Goal: Register for event/course

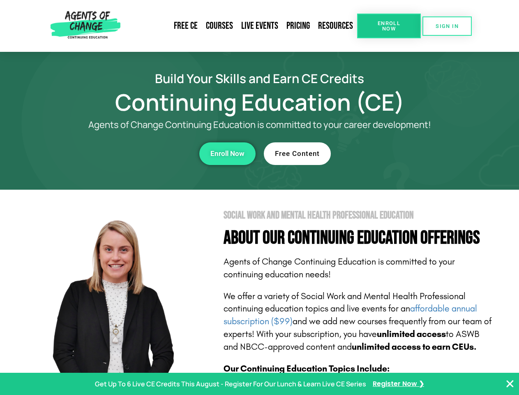
click at [259, 197] on section "Social Work and Mental Health Professional Education About Our Continuing Educa…" at bounding box center [259, 361] width 519 height 345
click at [389, 26] on span "Enroll Now" at bounding box center [388, 26] width 37 height 11
click at [447, 26] on span "SIGN IN" at bounding box center [447, 25] width 23 height 5
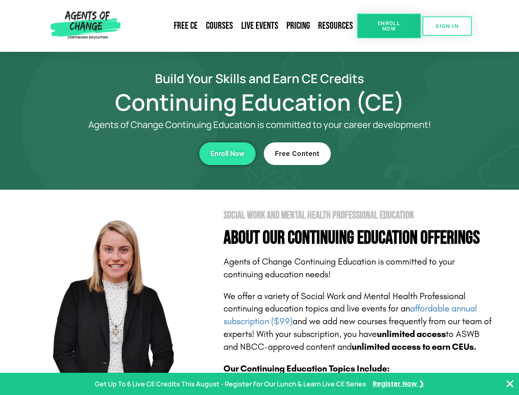
click at [143, 153] on div "Enroll Now" at bounding box center [143, 153] width 226 height 23
click at [227, 153] on span "Enroll Now" at bounding box center [227, 153] width 34 height 7
click at [377, 153] on div "Free Content" at bounding box center [377, 153] width 226 height 23
